Goal: Check status

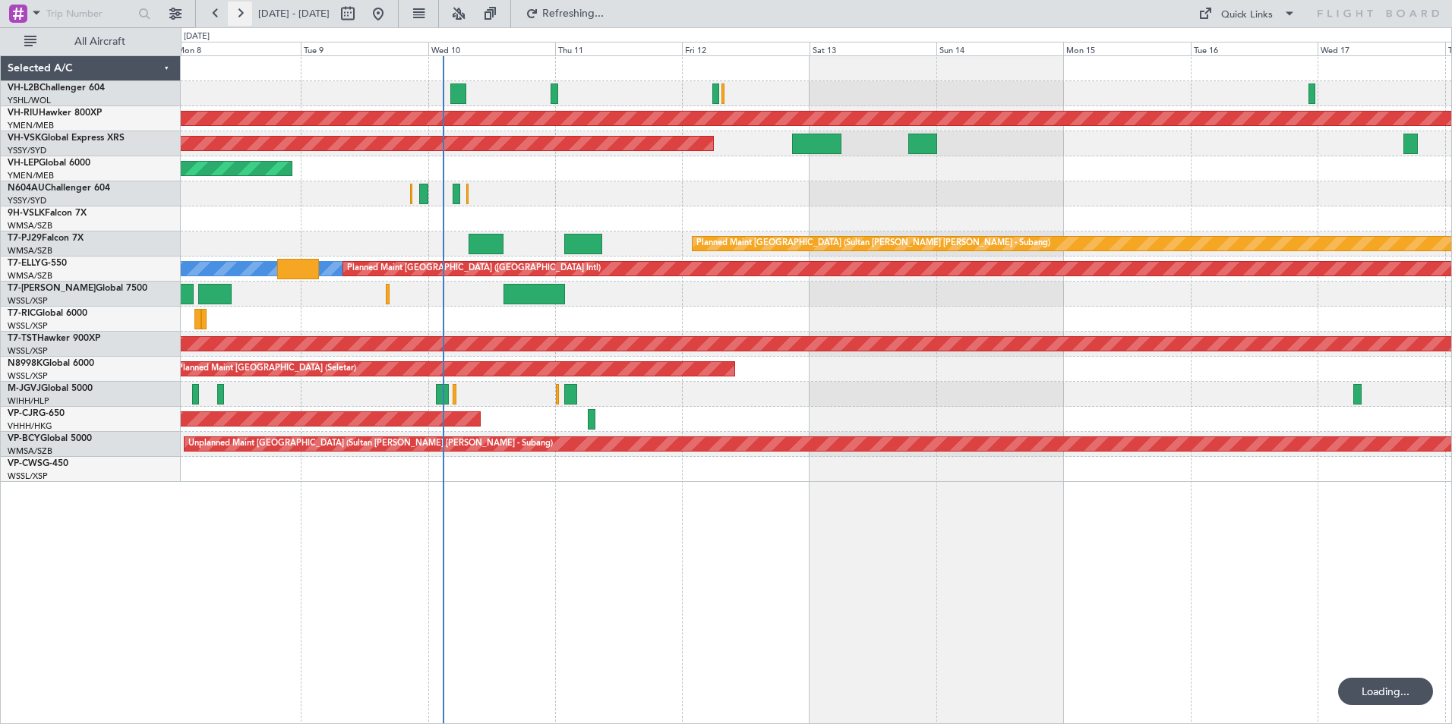
click at [240, 17] on button at bounding box center [240, 14] width 24 height 24
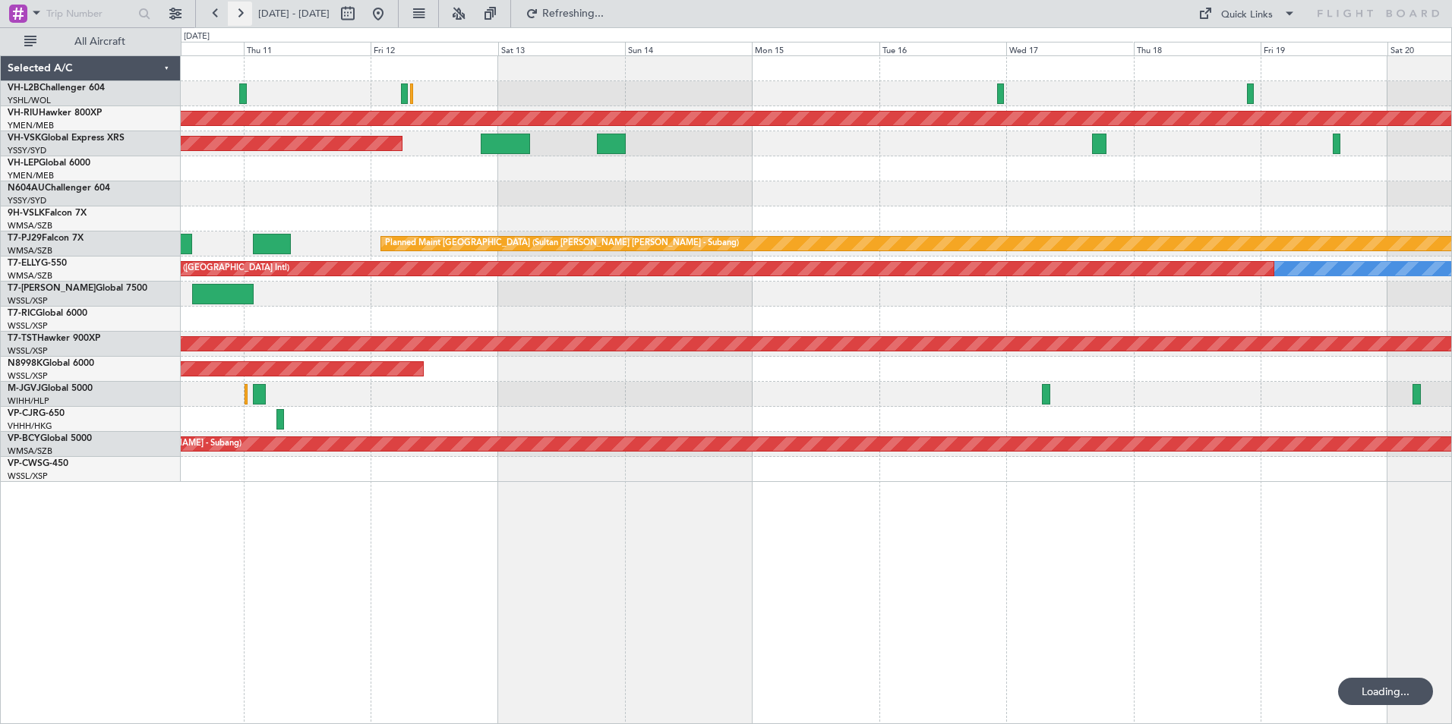
click at [240, 17] on button at bounding box center [240, 14] width 24 height 24
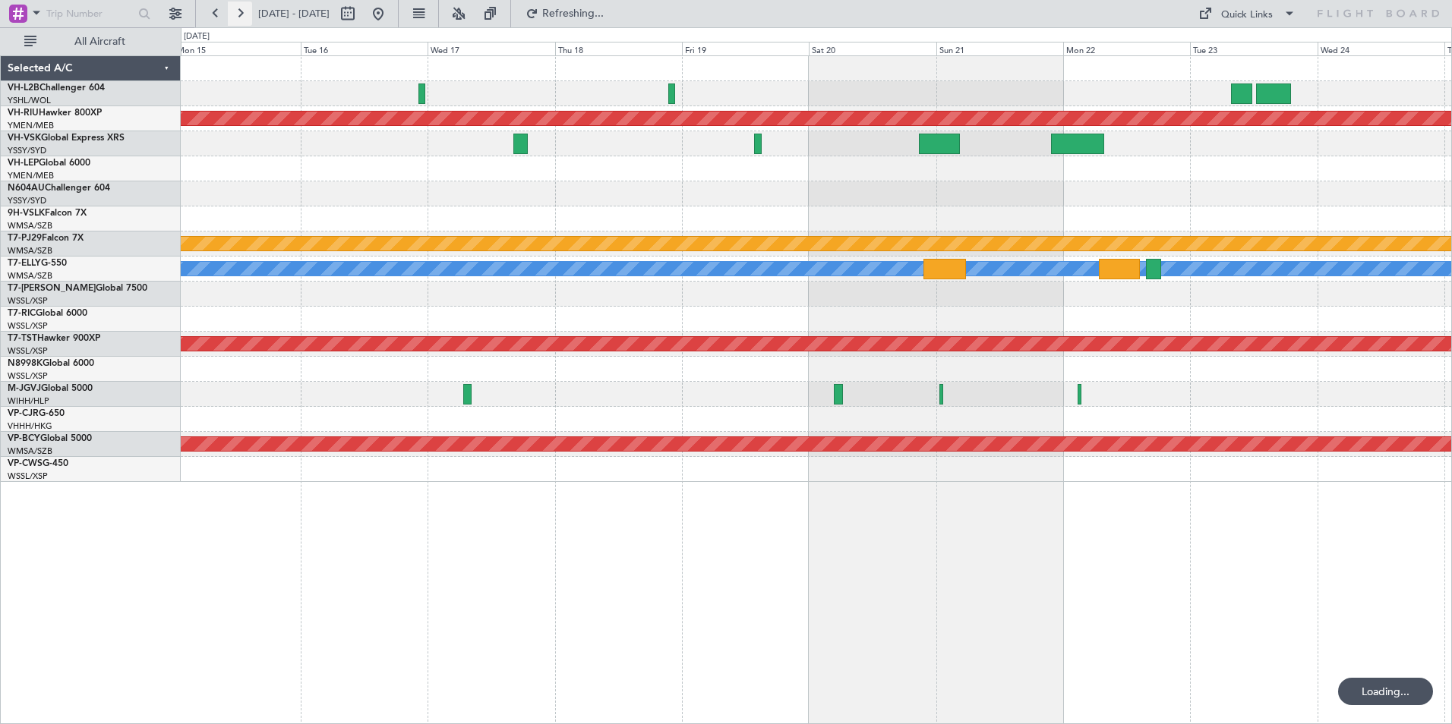
click at [240, 17] on button at bounding box center [240, 14] width 24 height 24
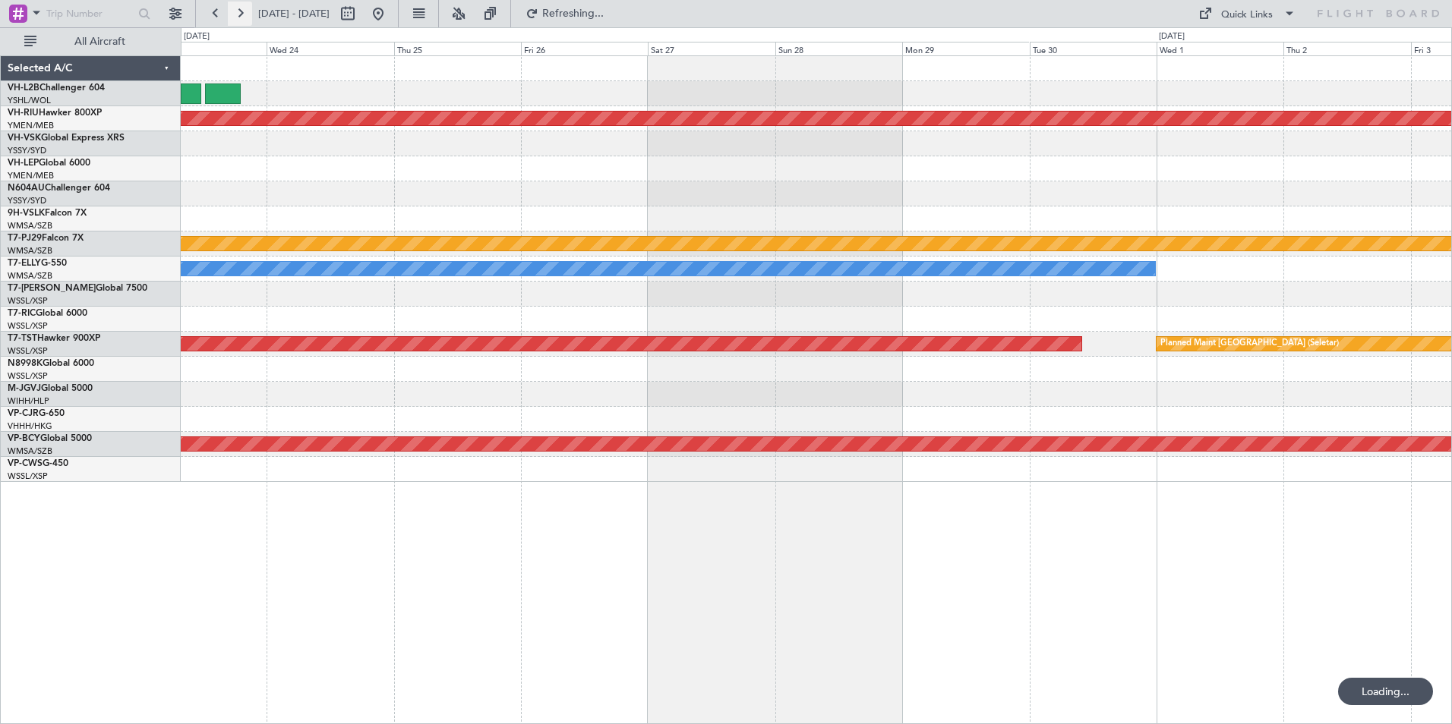
click at [240, 17] on button at bounding box center [240, 14] width 24 height 24
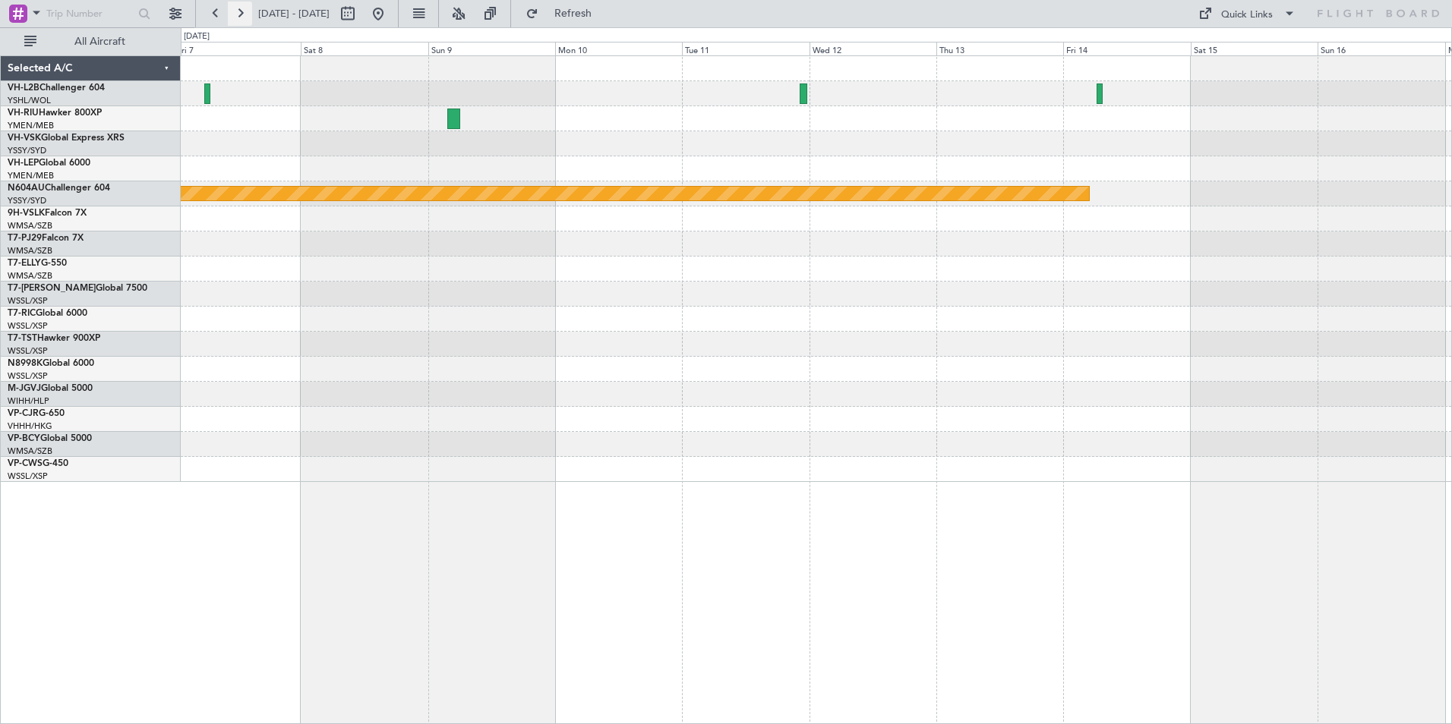
click at [240, 17] on button at bounding box center [240, 14] width 24 height 24
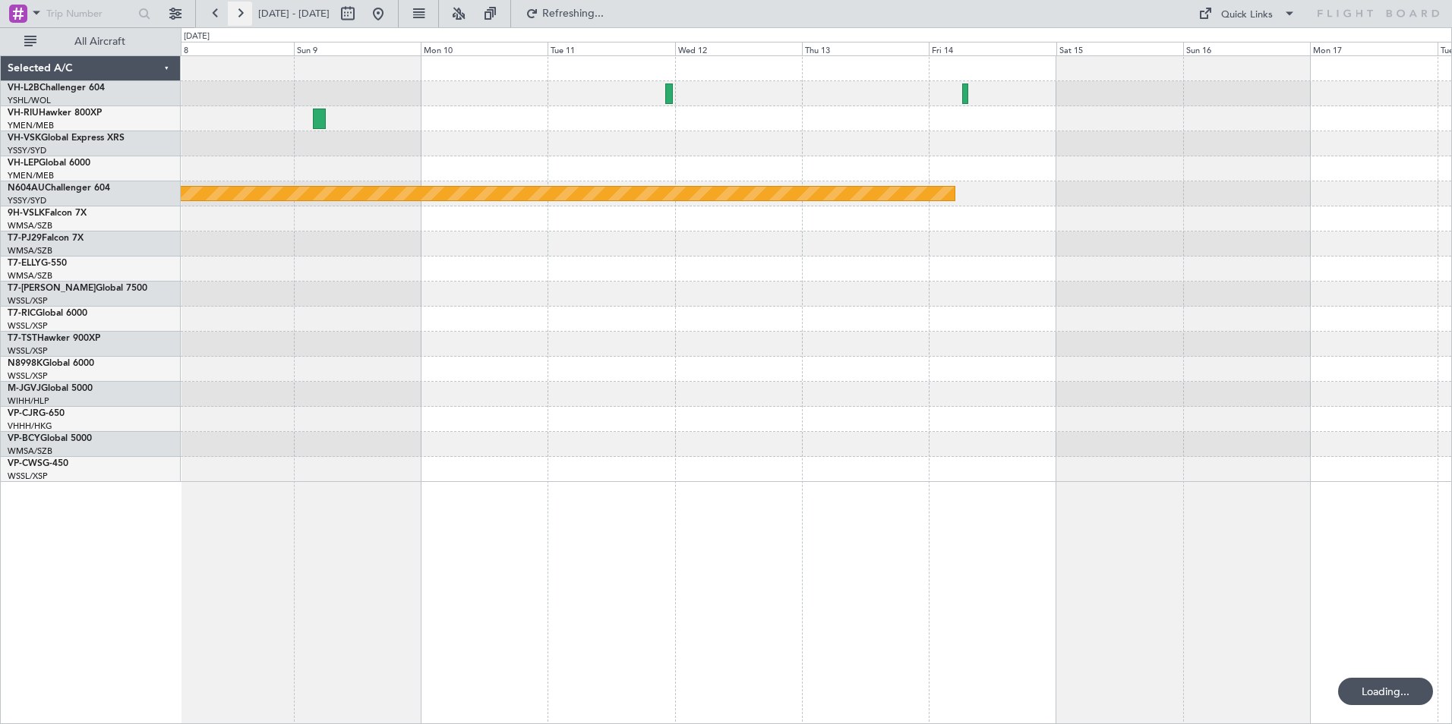
click at [240, 17] on button at bounding box center [240, 14] width 24 height 24
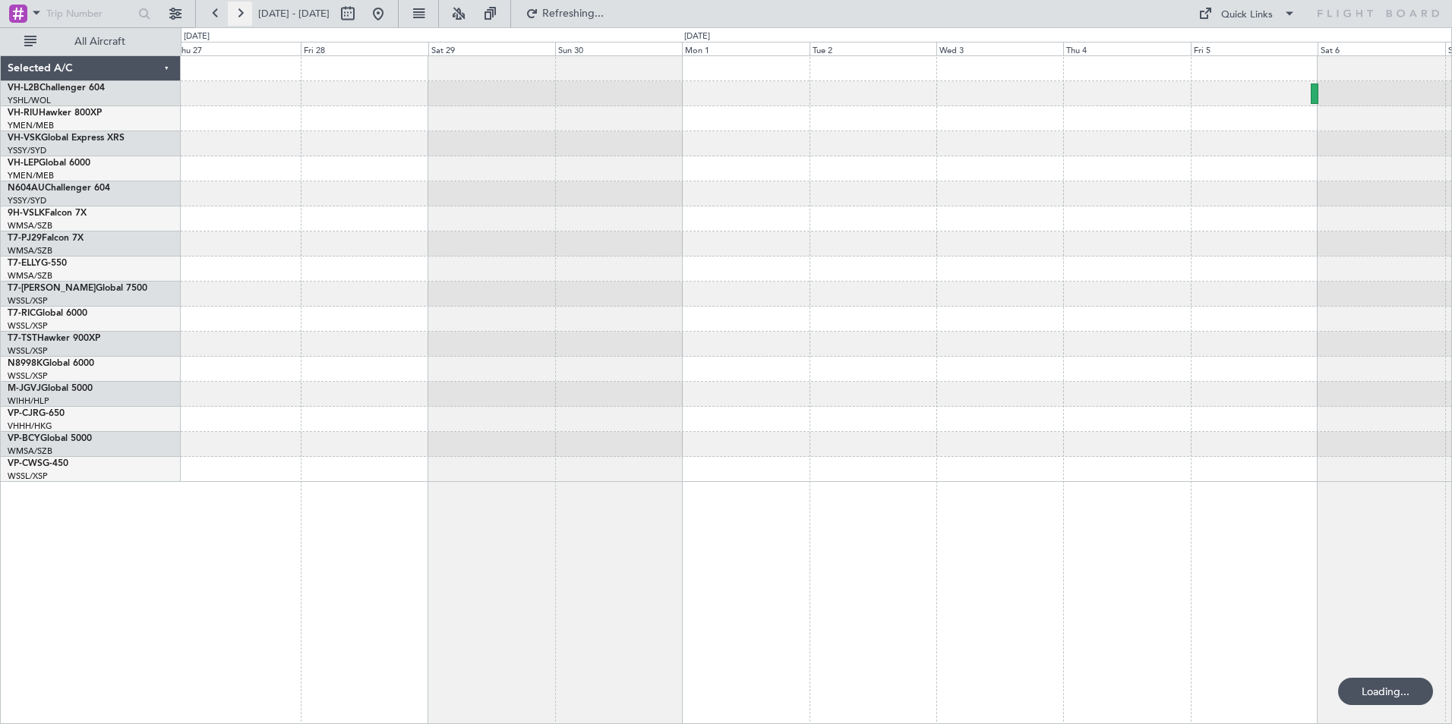
click at [240, 17] on button at bounding box center [240, 14] width 24 height 24
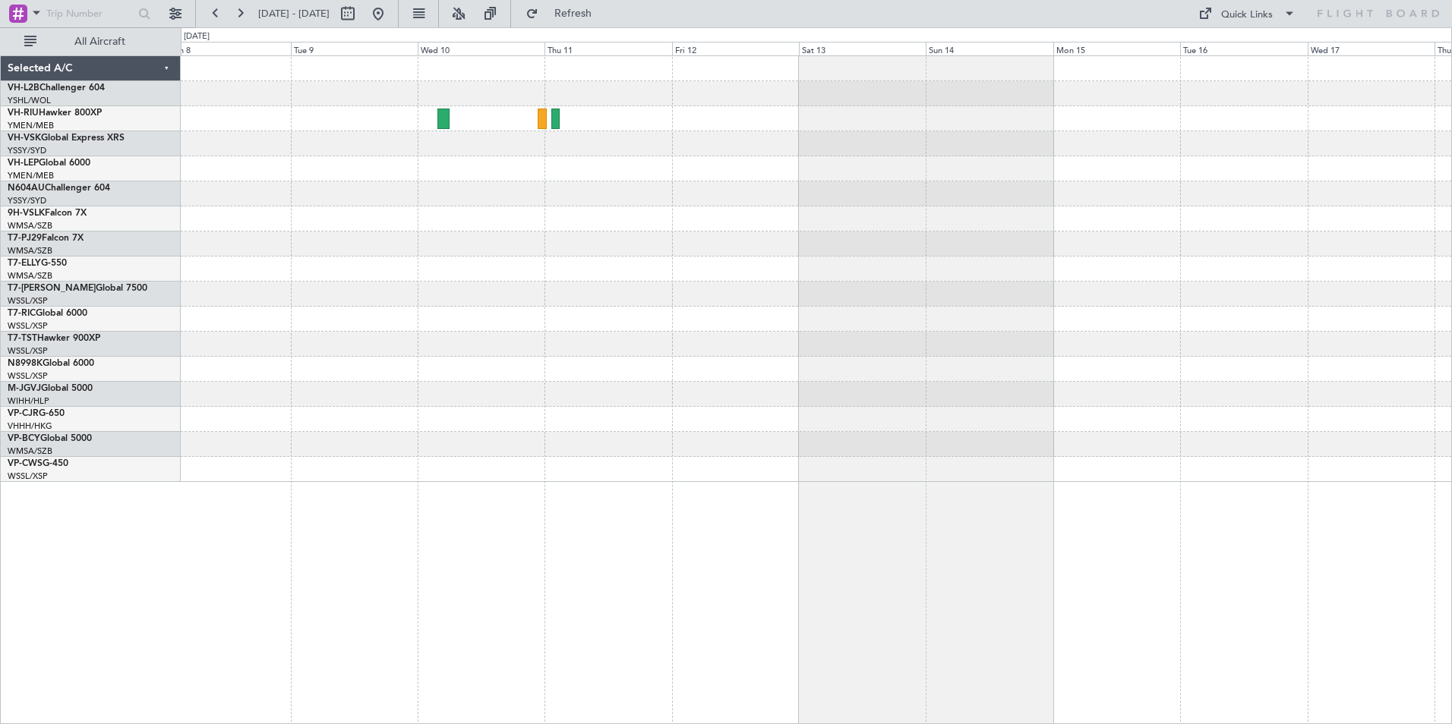
click at [387, 210] on div at bounding box center [816, 269] width 1270 height 426
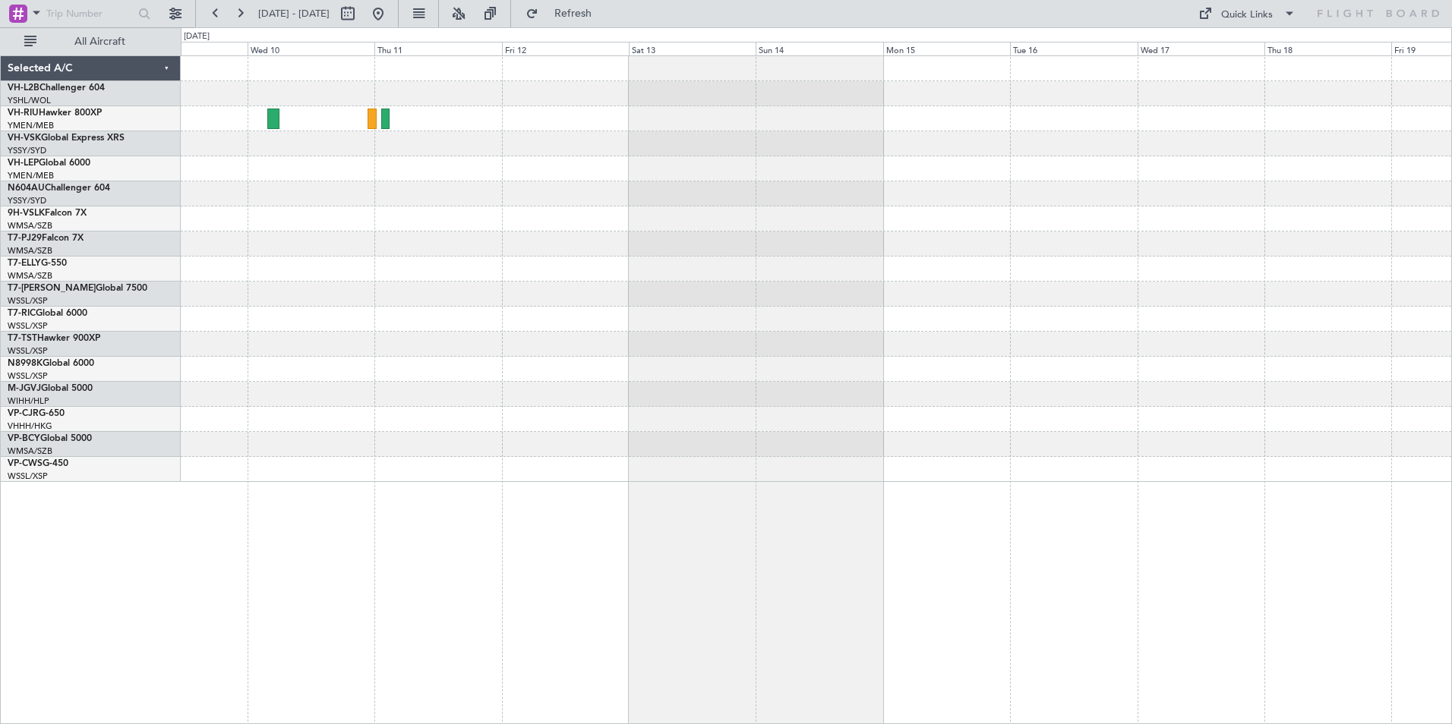
click at [613, 232] on div at bounding box center [816, 269] width 1270 height 426
